Goal: Information Seeking & Learning: Learn about a topic

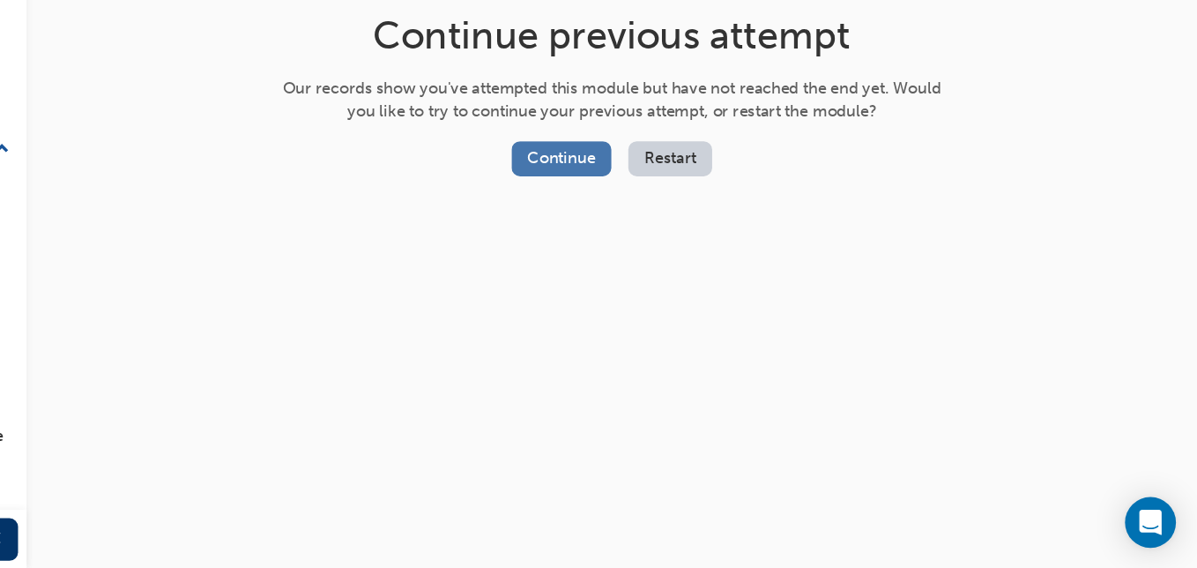
click at [649, 230] on button "Continue" at bounding box center [669, 226] width 83 height 29
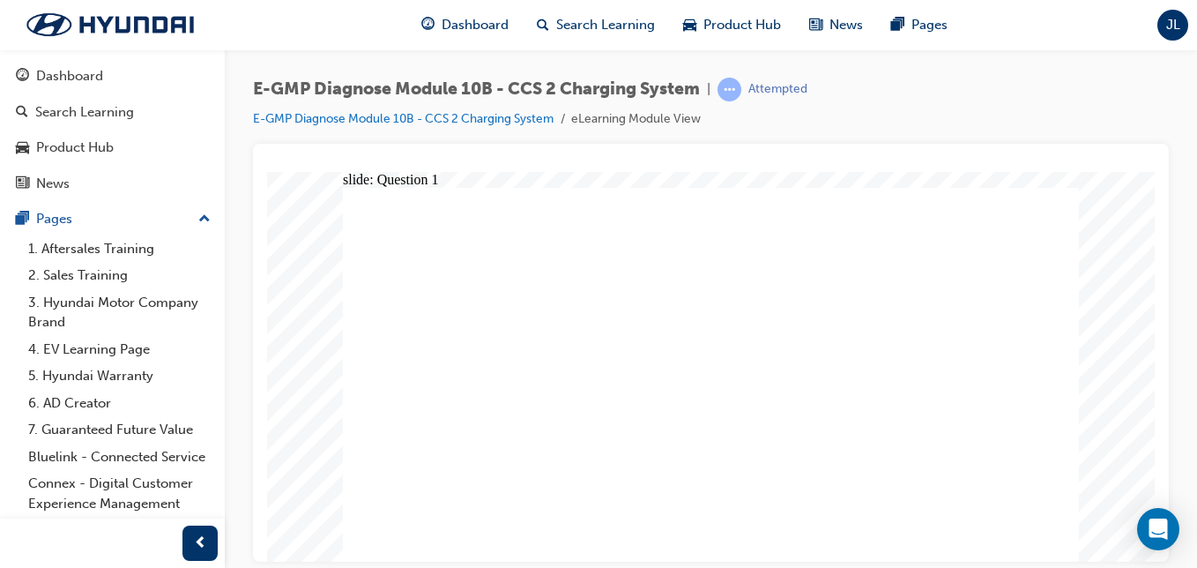
radio input "true"
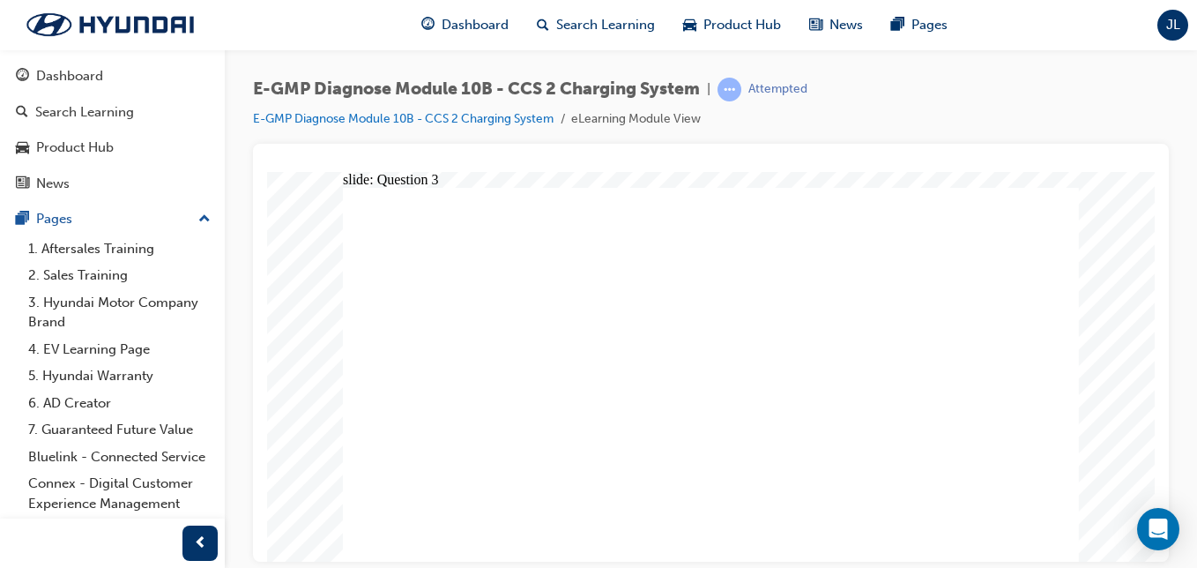
radio input "true"
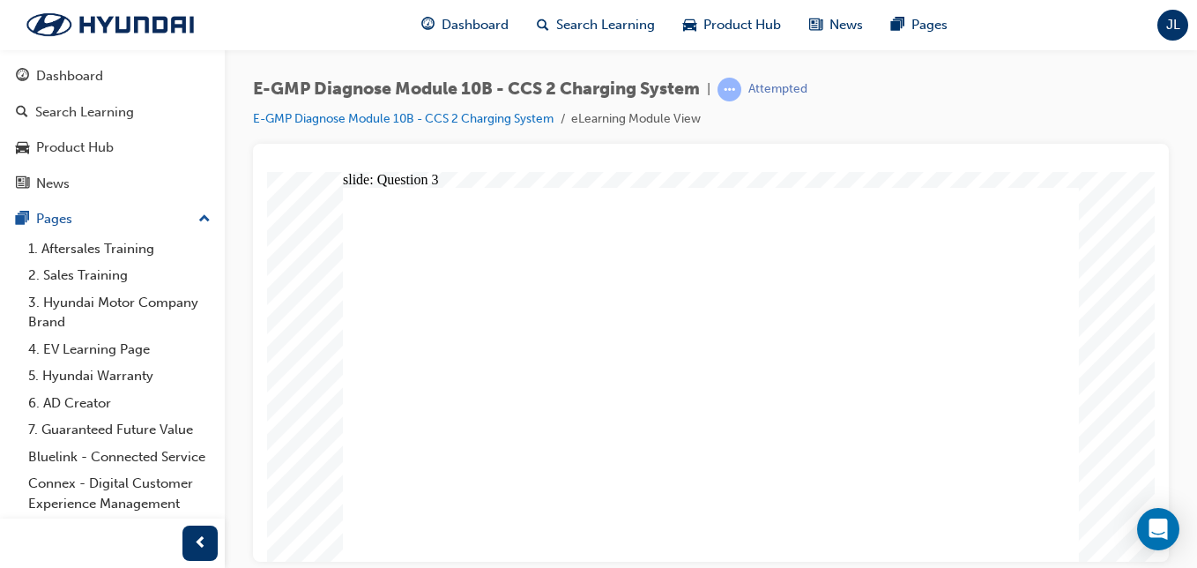
click at [469, 29] on span "Dashboard" at bounding box center [475, 25] width 67 height 20
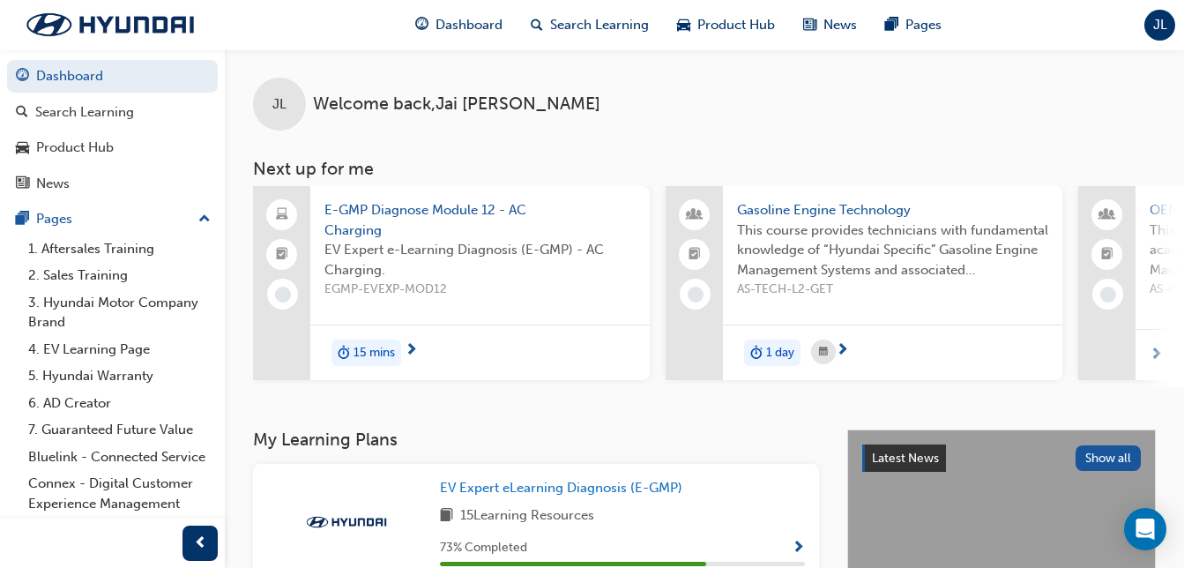
click at [426, 208] on span "E-GMP Diagnose Module 12 - AC Charging" at bounding box center [479, 220] width 311 height 40
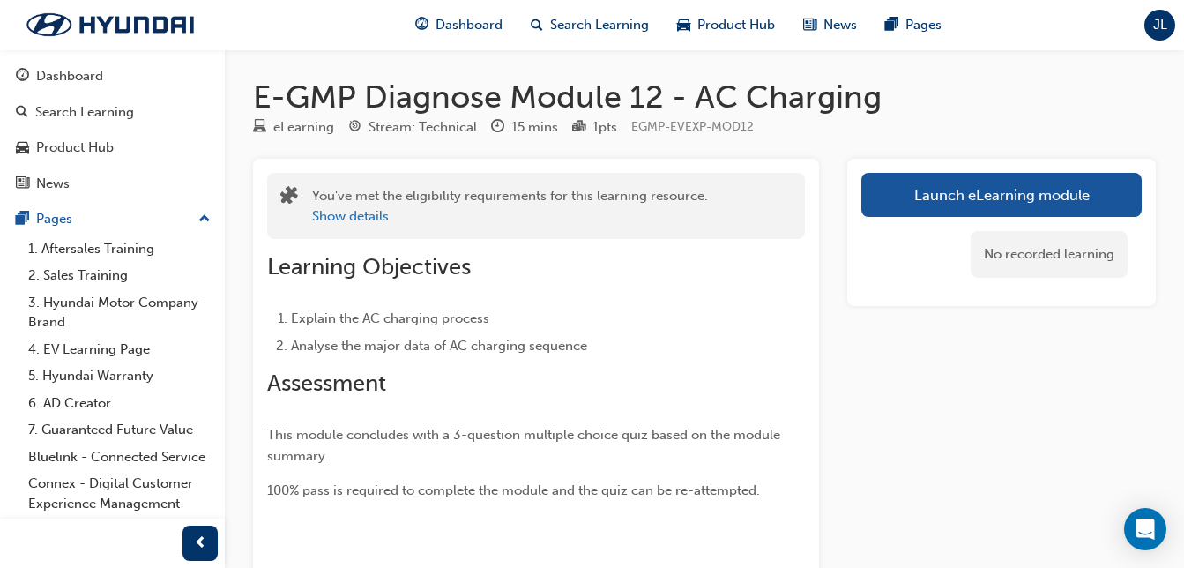
click at [426, 208] on div "Show details" at bounding box center [510, 216] width 396 height 20
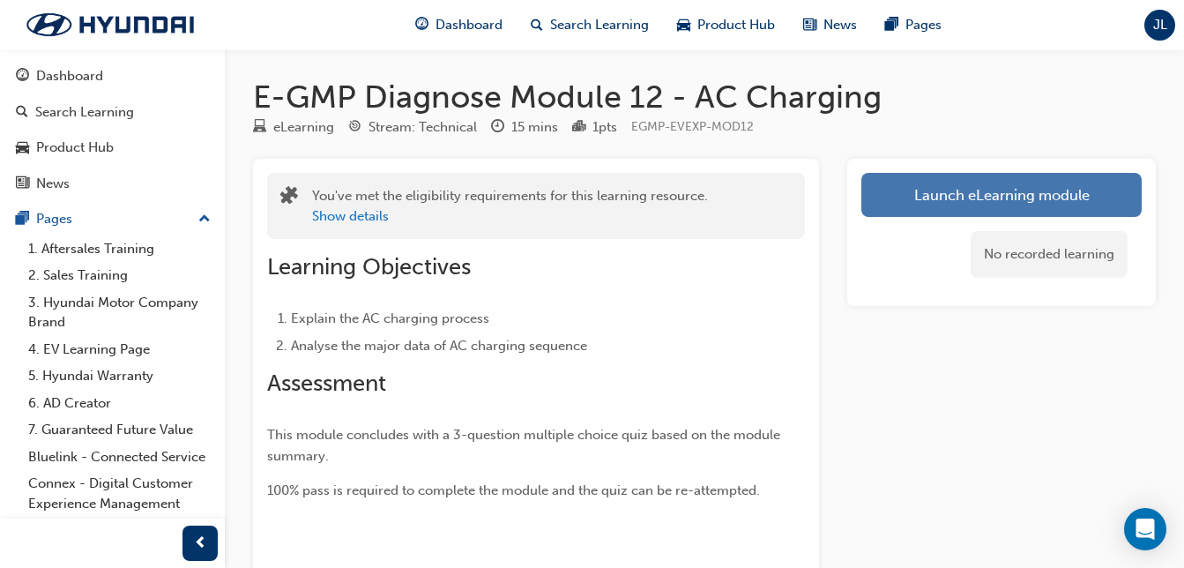
click at [909, 176] on link "Launch eLearning module" at bounding box center [1001, 195] width 280 height 44
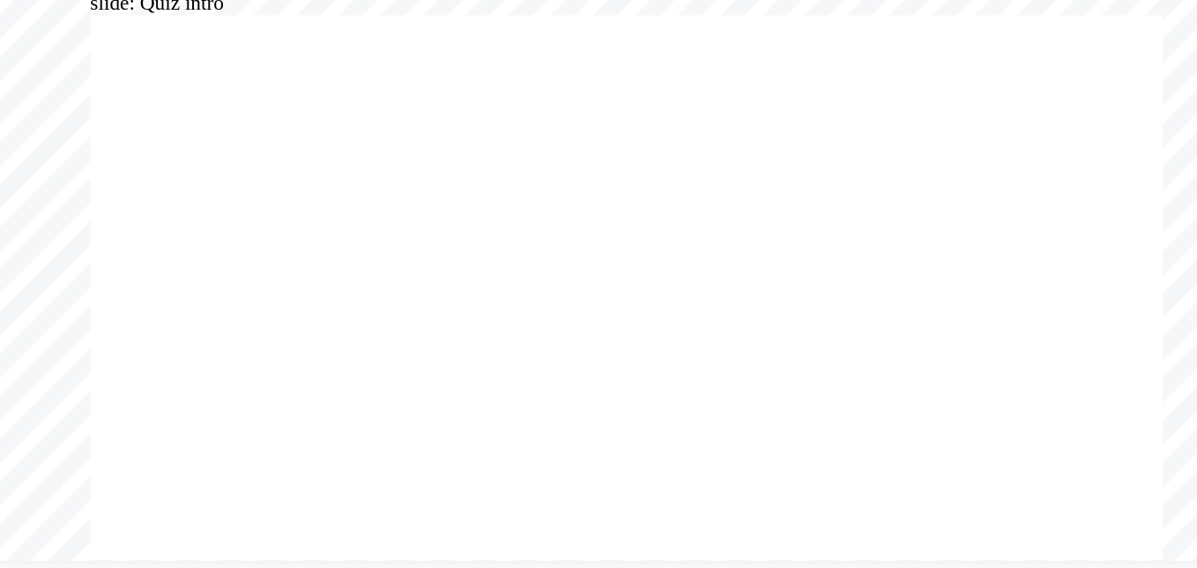
radio input "true"
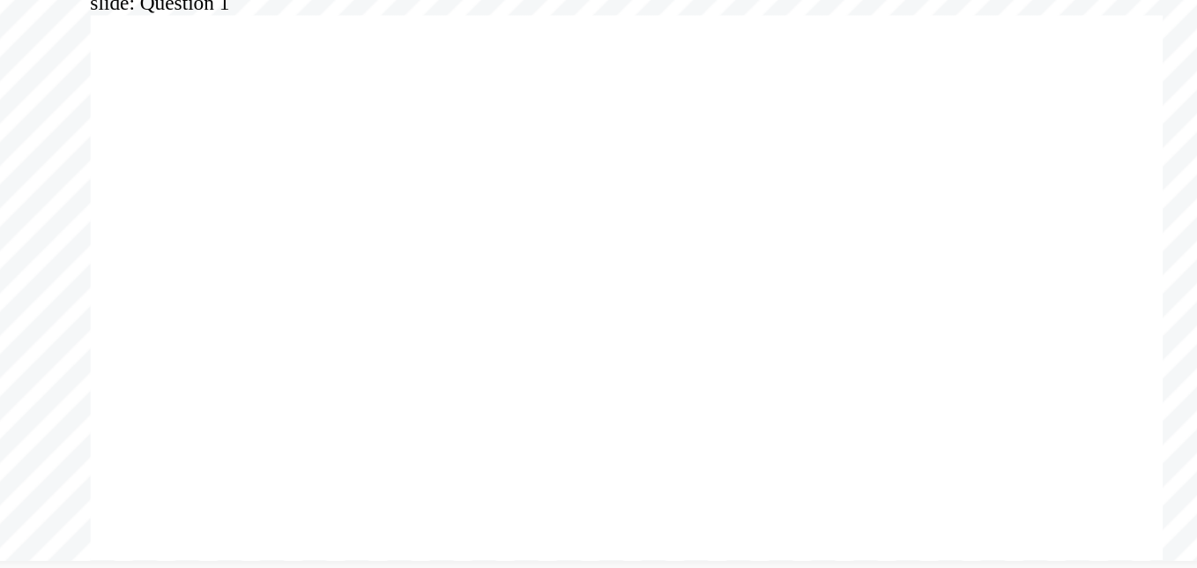
radio input "true"
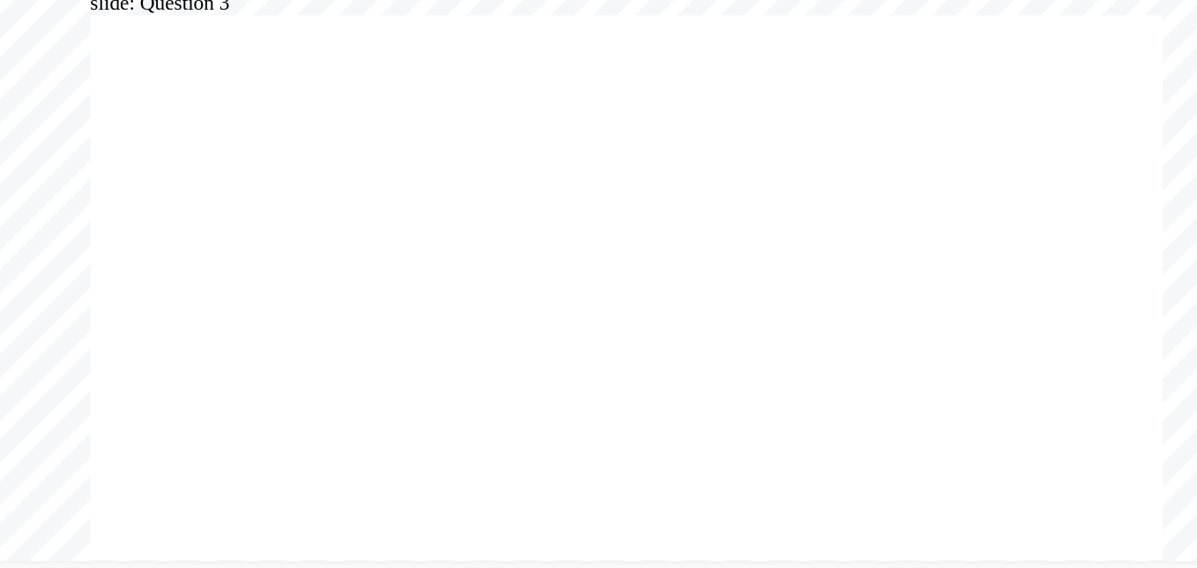
radio input "true"
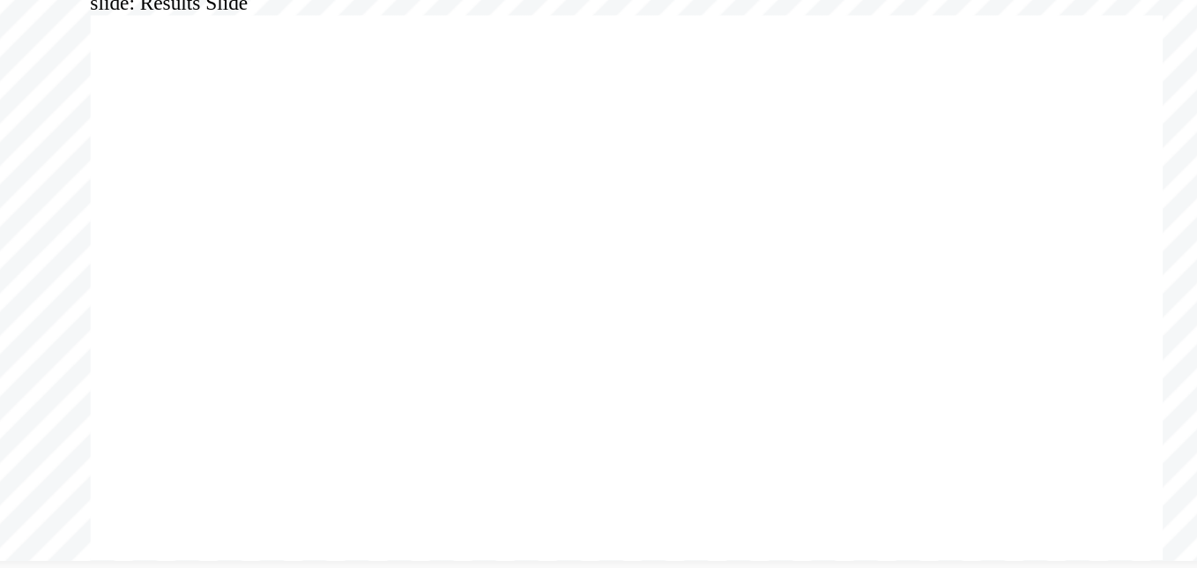
radio input "true"
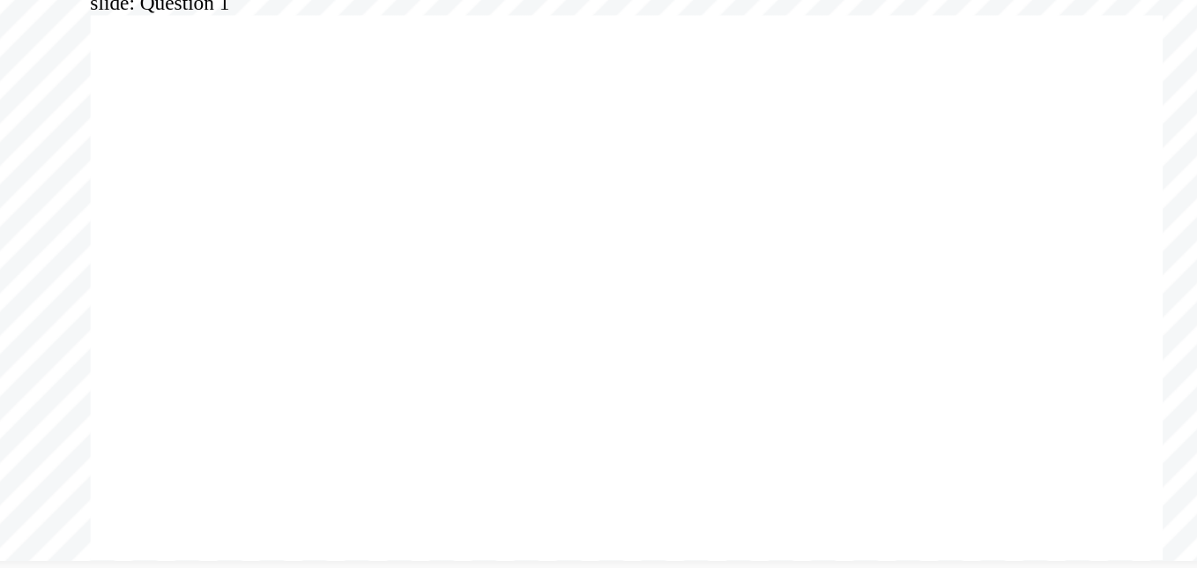
radio input "true"
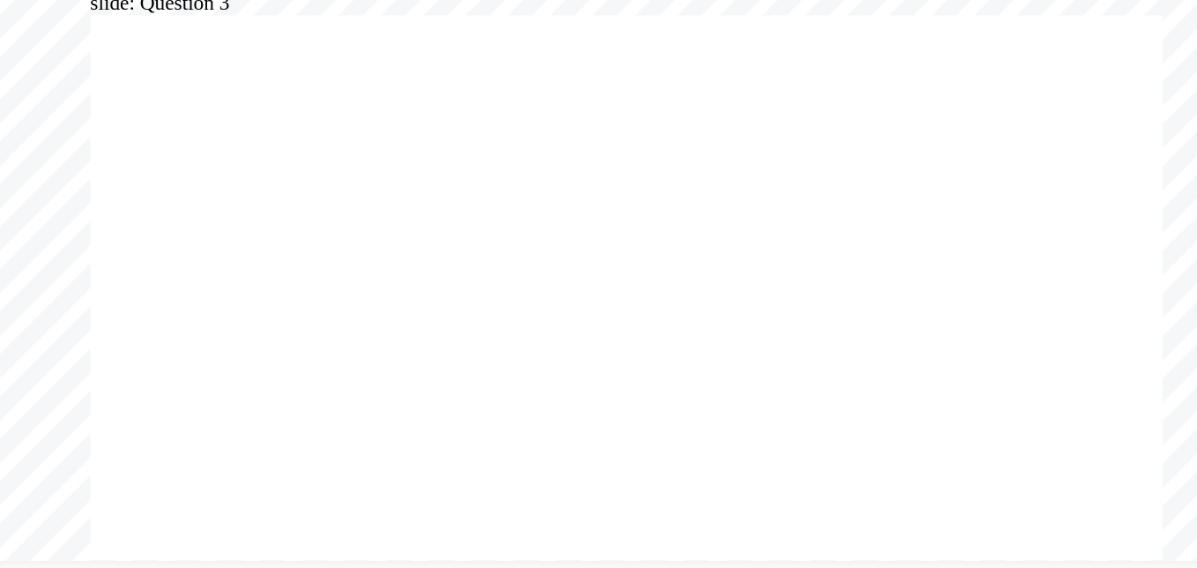
radio input "true"
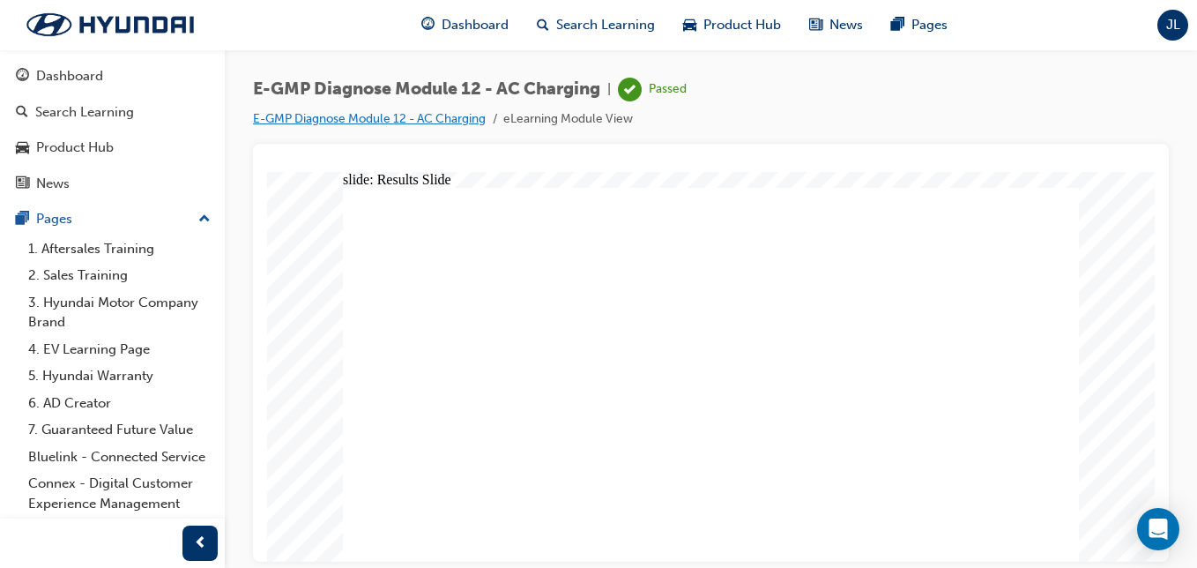
click at [425, 119] on link "E-GMP Diagnose Module 12 - AC Charging" at bounding box center [369, 118] width 233 height 15
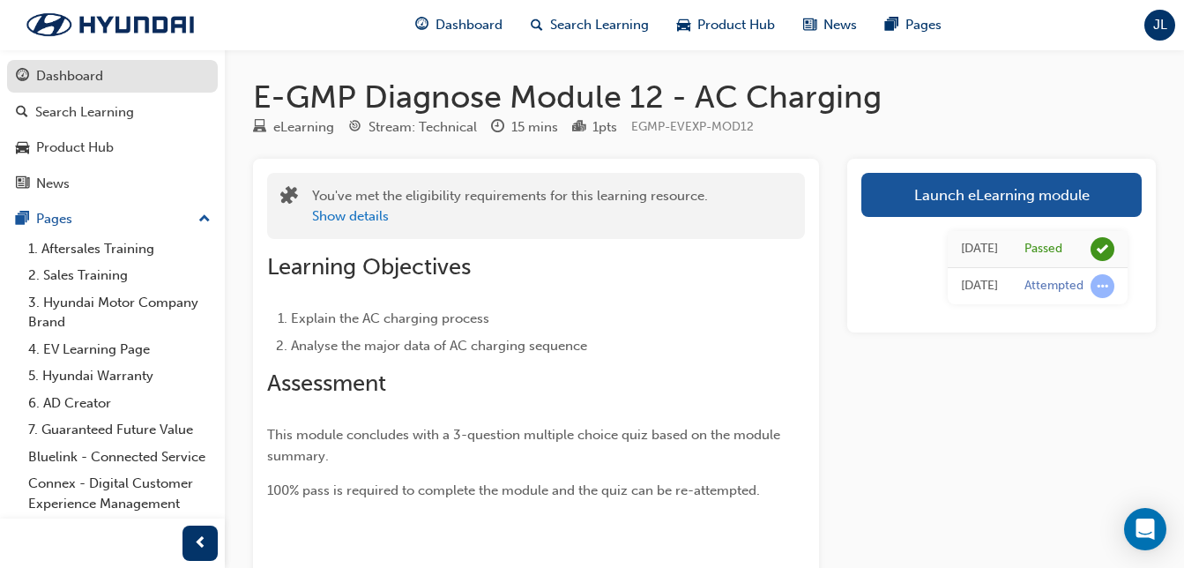
click at [89, 69] on div "Dashboard" at bounding box center [69, 76] width 67 height 20
click at [81, 71] on div "Dashboard" at bounding box center [69, 76] width 67 height 20
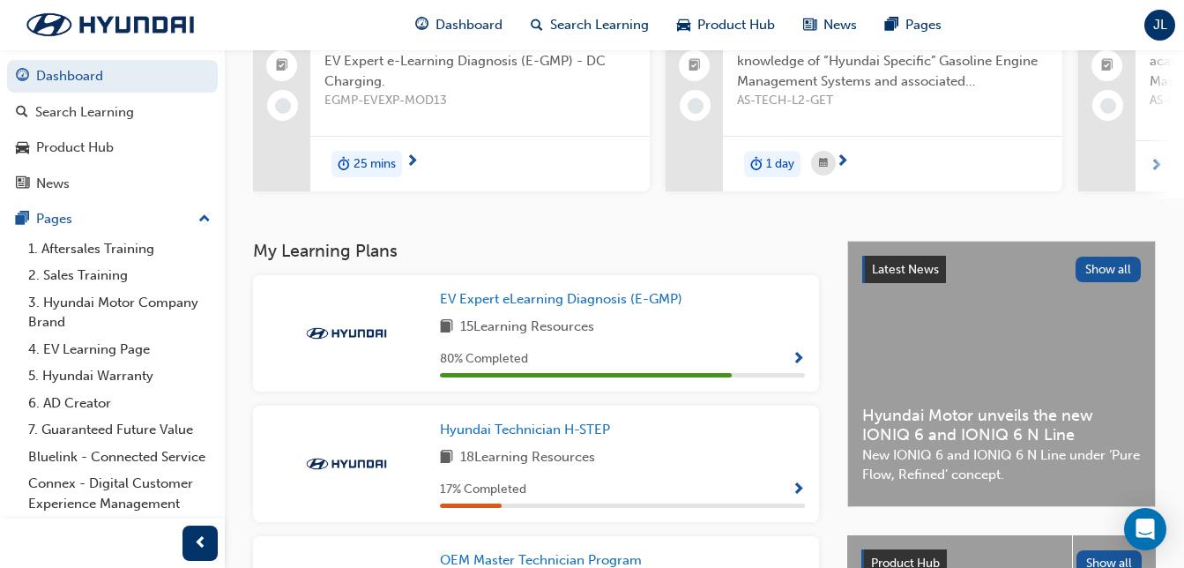
scroll to position [190, 0]
